Goal: Find specific page/section: Find specific page/section

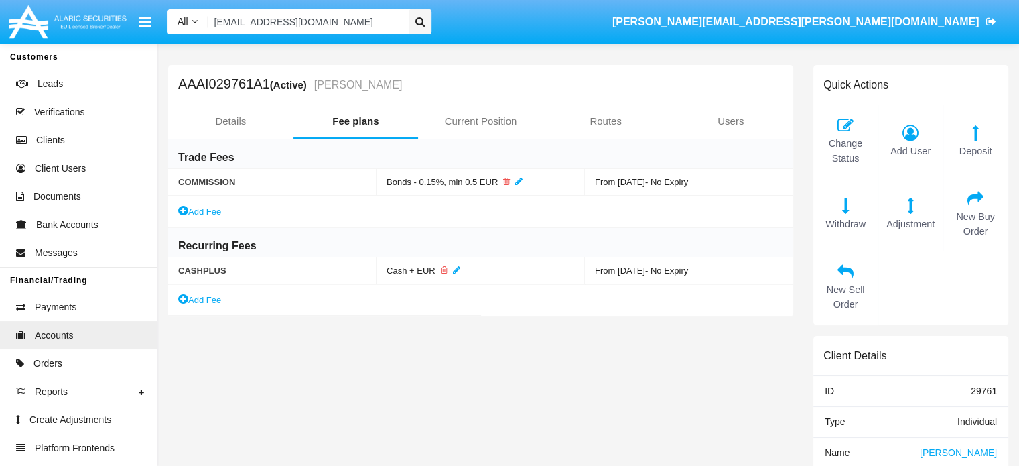
click at [387, 23] on input "61zbytqpn6@icig-xv.jp" at bounding box center [306, 21] width 196 height 25
paste input "34vkm_m@jw9e.org"
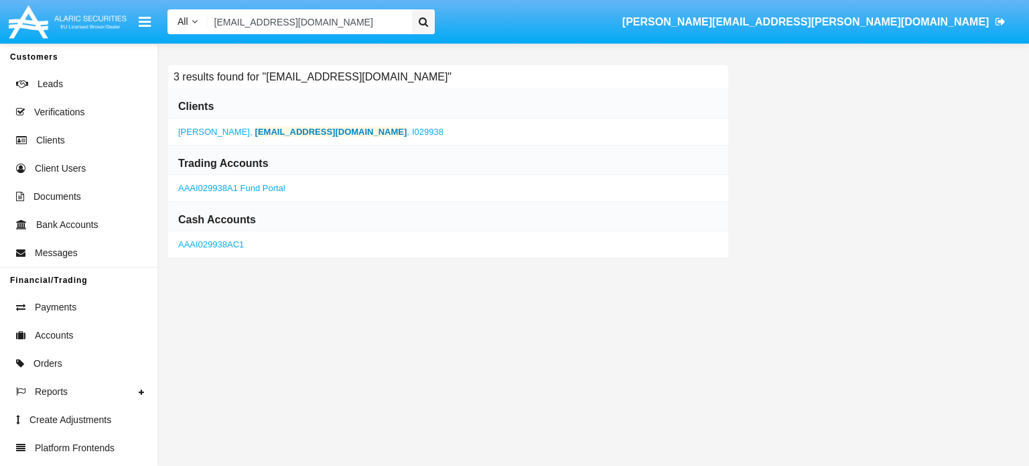
click at [241, 129] on span "Quentin Bogisich" at bounding box center [214, 132] width 72 height 10
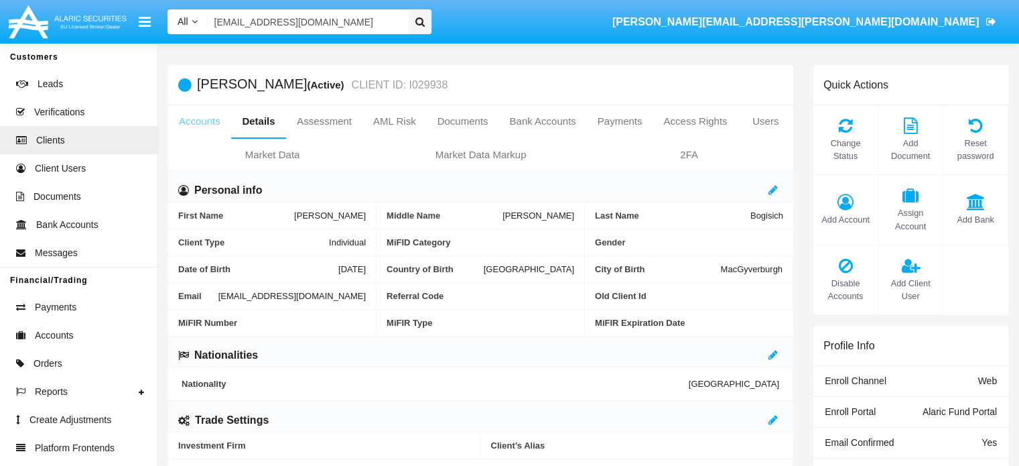
click at [193, 123] on link "Accounts" at bounding box center [199, 121] width 63 height 32
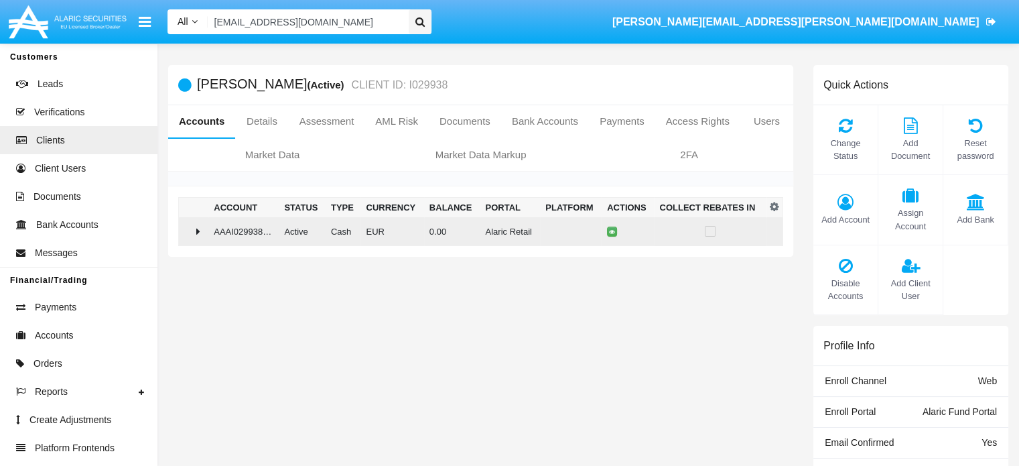
click at [197, 230] on icon at bounding box center [198, 231] width 4 height 11
click at [197, 230] on icon at bounding box center [198, 231] width 11 height 4
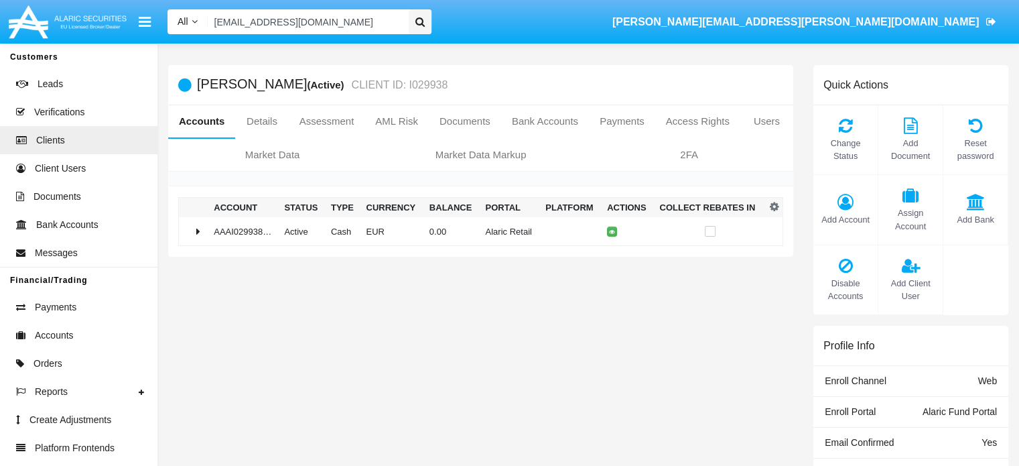
drag, startPoint x: 321, startPoint y: 21, endPoint x: 39, endPoint y: 21, distance: 282.1
click at [39, 21] on nav "All All Name Email Account 34vkm_m@jw9e.org oleksandr.shamray@alaricsecurities.…" at bounding box center [509, 22] width 1019 height 44
paste input "i6-24edz@193.fz3e.gov"
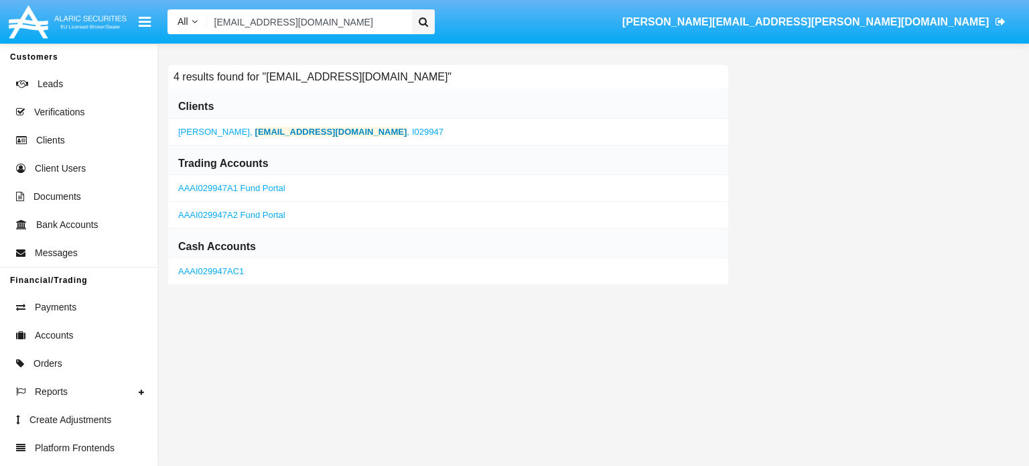
click at [255, 127] on b "i6-24edz@193.fz3e.gov" at bounding box center [331, 132] width 152 height 10
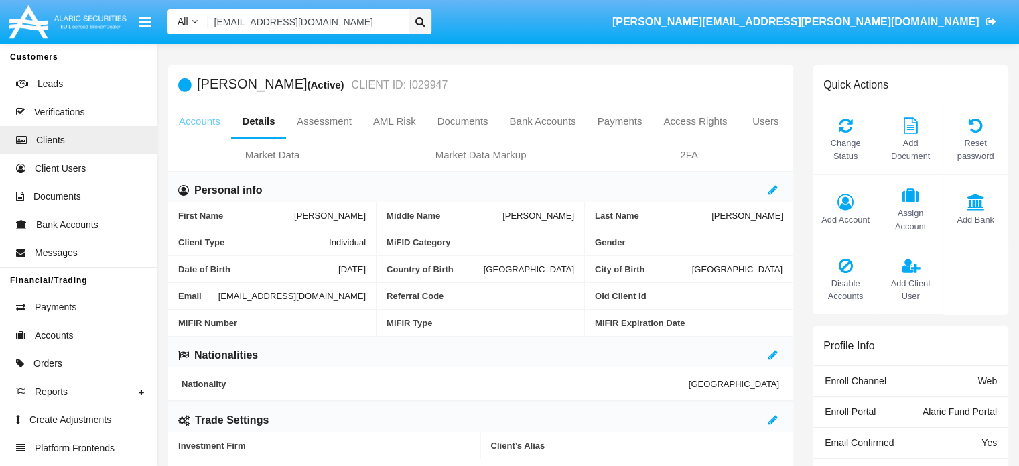
click at [210, 120] on link "Accounts" at bounding box center [199, 121] width 63 height 32
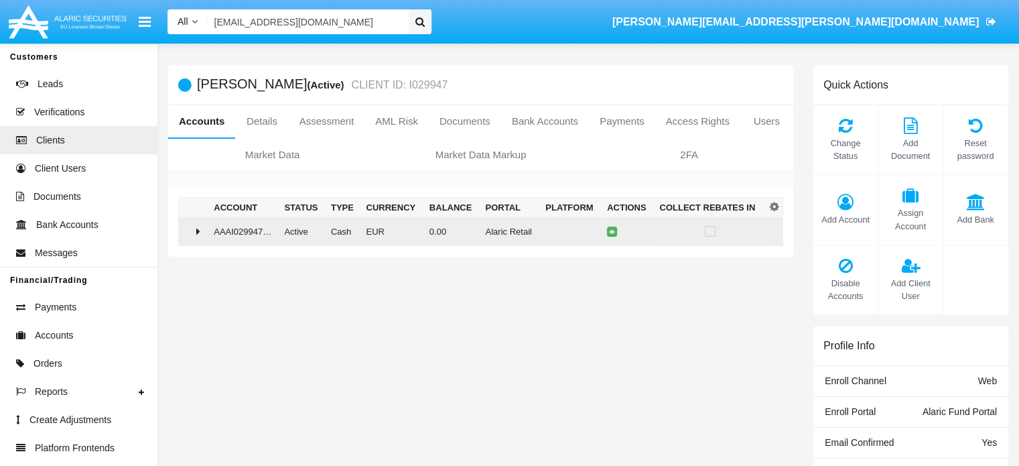
click at [198, 231] on icon at bounding box center [198, 231] width 4 height 11
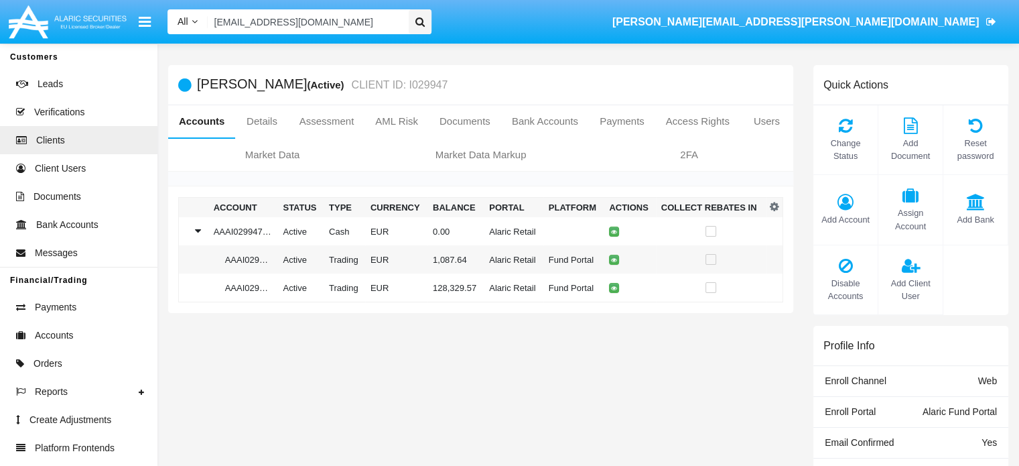
drag, startPoint x: 324, startPoint y: 23, endPoint x: 164, endPoint y: 18, distance: 160.2
click at [164, 18] on div "All All Name Email Account i6-24edz@193.fz3e.gov" at bounding box center [299, 21] width 284 height 25
paste input "duzof@yc6spy2.45.vn"
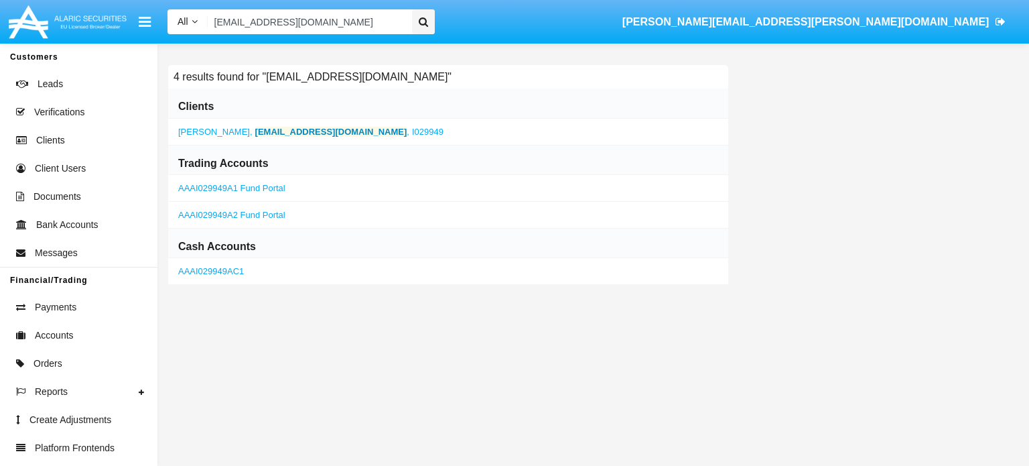
type input "duzof@yc6spy2.45.vn"
click at [231, 133] on span "Lonnie Stiedemann" at bounding box center [214, 132] width 72 height 10
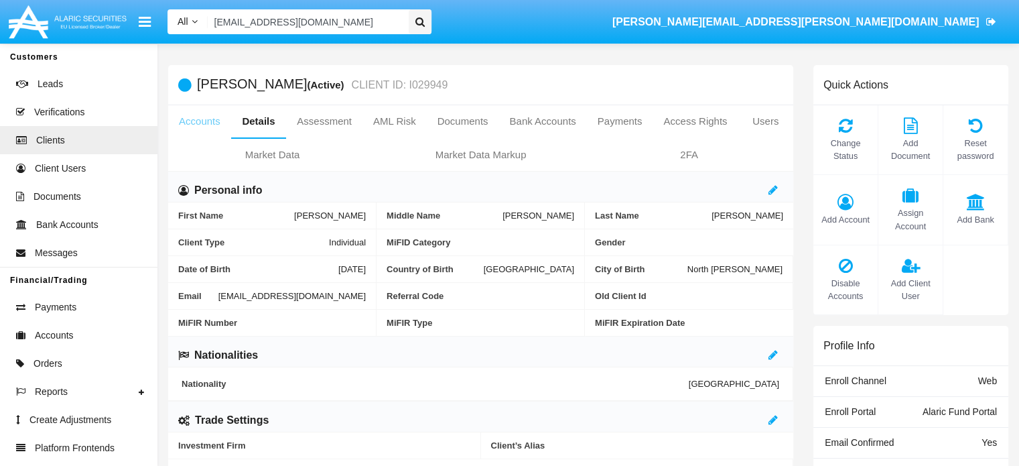
click at [205, 121] on link "Accounts" at bounding box center [199, 121] width 63 height 32
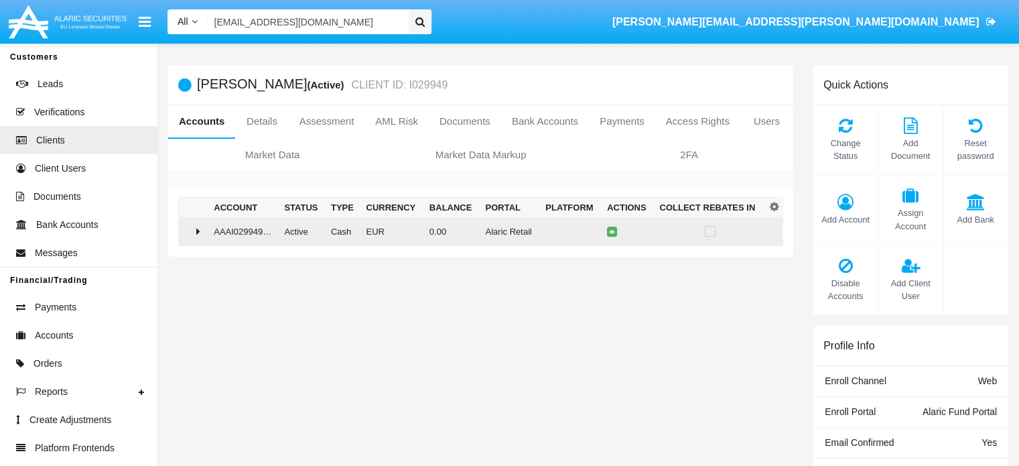
click at [203, 232] on div at bounding box center [193, 231] width 19 height 11
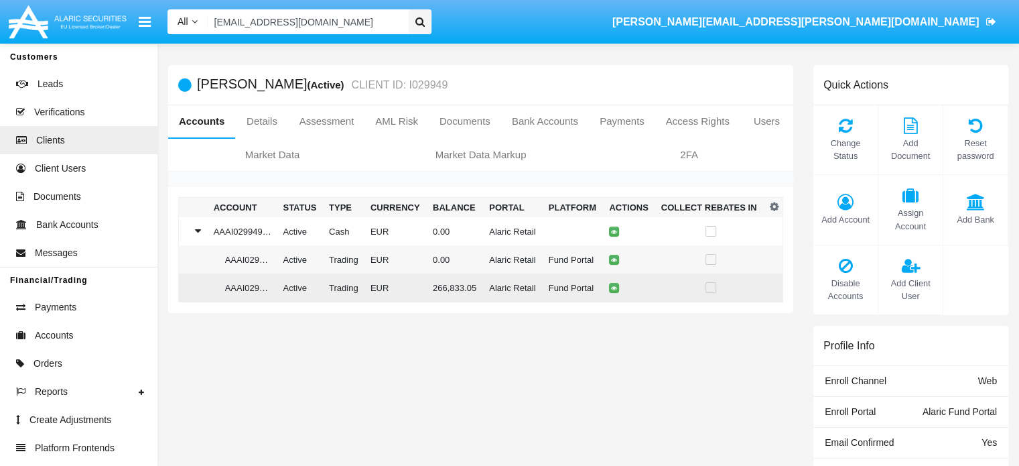
scroll to position [4, 0]
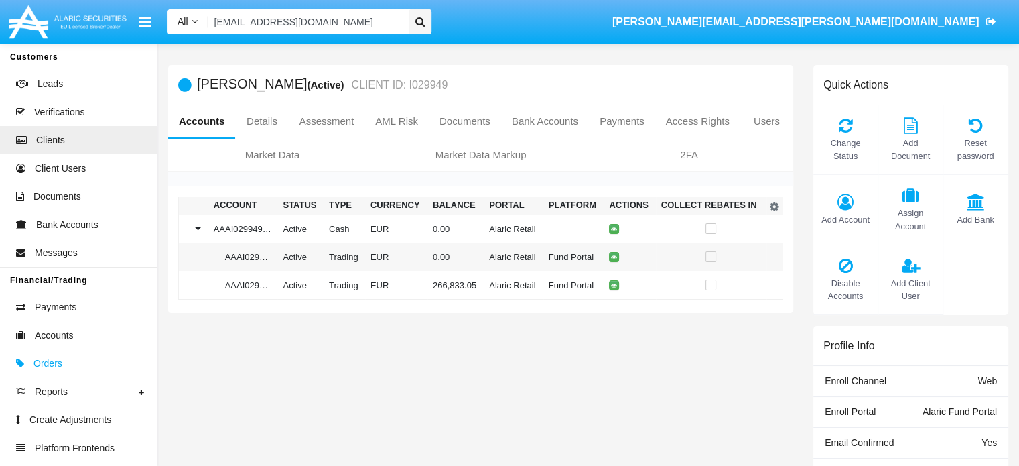
click at [52, 366] on span "Orders" at bounding box center [48, 363] width 29 height 14
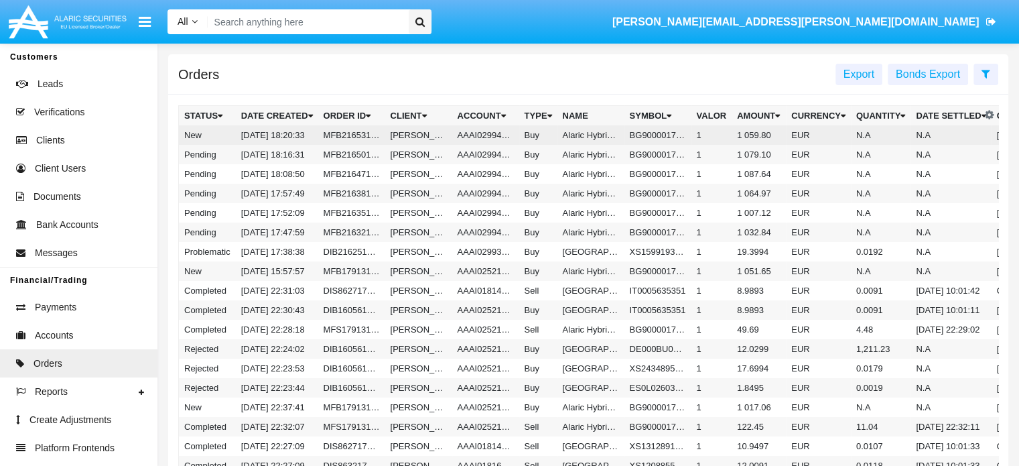
click at [397, 136] on td "[PERSON_NAME]" at bounding box center [418, 134] width 67 height 19
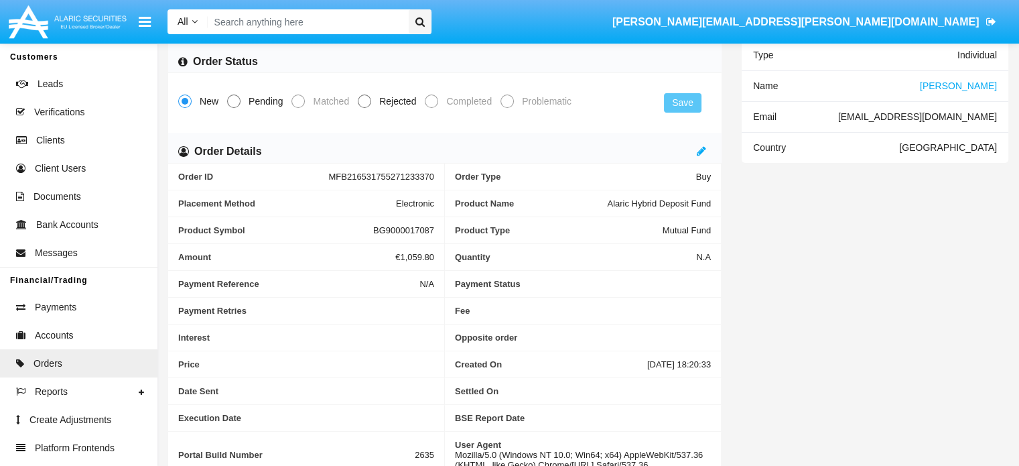
scroll to position [96, 0]
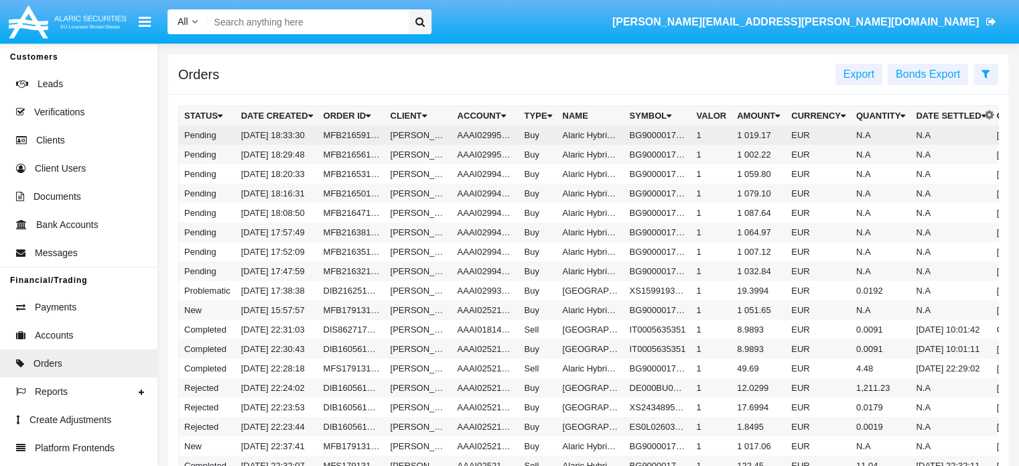
click at [259, 139] on td "[DATE] 18:33:30" at bounding box center [277, 134] width 82 height 19
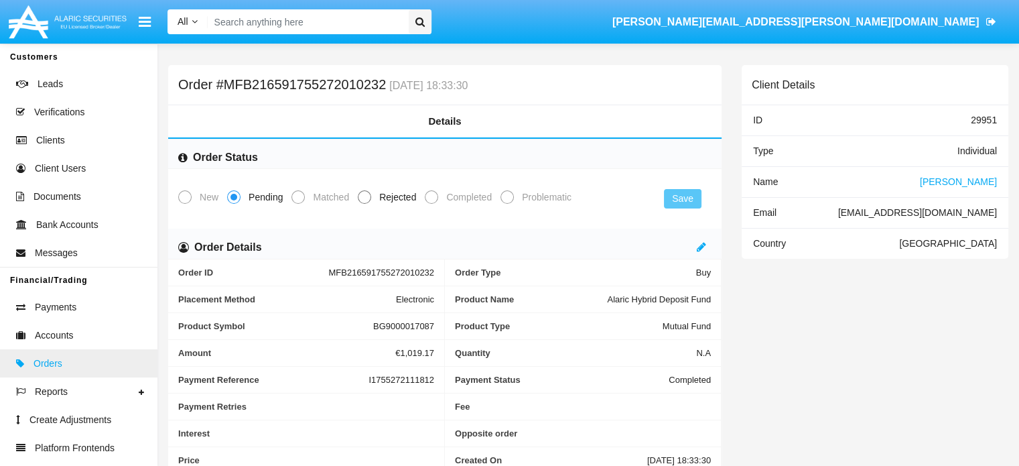
click at [50, 367] on span "Orders" at bounding box center [48, 363] width 29 height 14
